Goal: Transaction & Acquisition: Purchase product/service

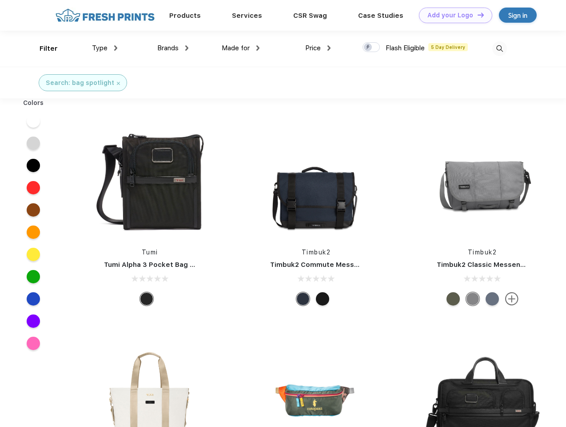
click at [452, 15] on link "Add your Logo Design Tool" at bounding box center [455, 16] width 73 height 16
click at [0, 0] on div "Design Tool" at bounding box center [0, 0] width 0 height 0
click at [477, 15] on link "Add your Logo Design Tool" at bounding box center [455, 16] width 73 height 16
click at [43, 48] on div "Filter" at bounding box center [49, 49] width 18 height 10
click at [105, 48] on span "Type" at bounding box center [100, 48] width 16 height 8
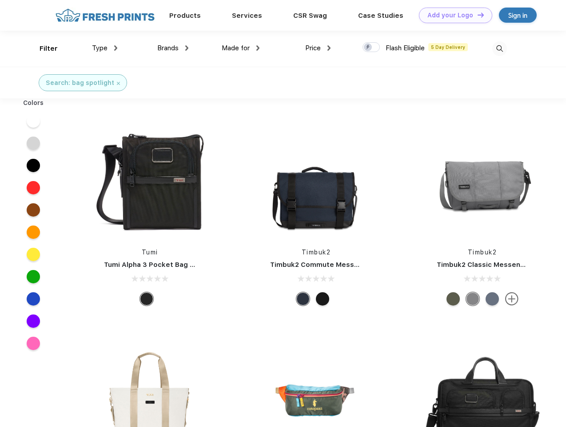
click at [173, 48] on span "Brands" at bounding box center [167, 48] width 21 height 8
click at [241, 48] on span "Made for" at bounding box center [236, 48] width 28 height 8
click at [318, 48] on span "Price" at bounding box center [313, 48] width 16 height 8
click at [372, 48] on div at bounding box center [371, 47] width 17 height 10
click at [368, 48] on input "checkbox" at bounding box center [366, 45] width 6 height 6
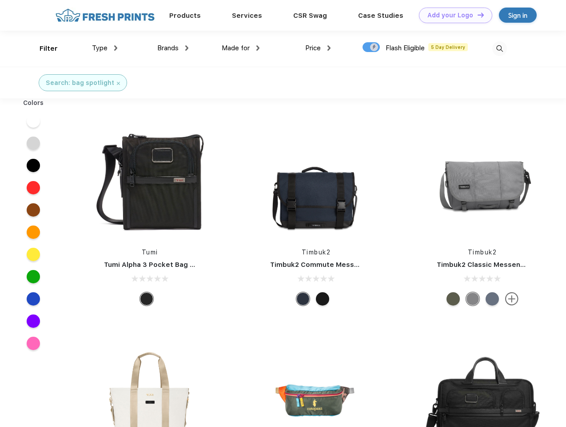
click at [500, 48] on img at bounding box center [499, 48] width 15 height 15
